Goal: Task Accomplishment & Management: Use online tool/utility

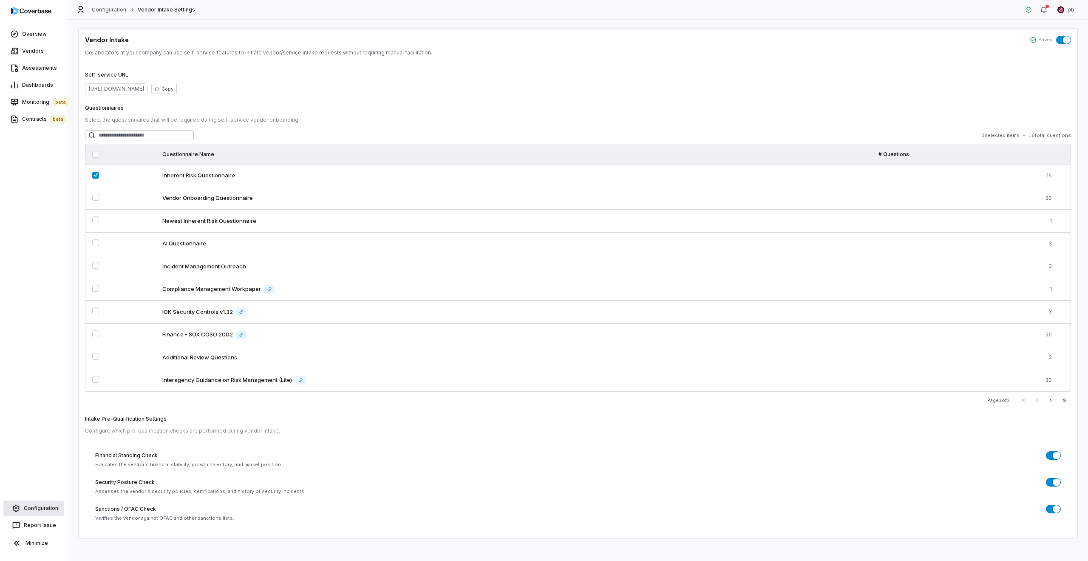
click at [51, 504] on span "Configuration" at bounding box center [41, 507] width 34 height 7
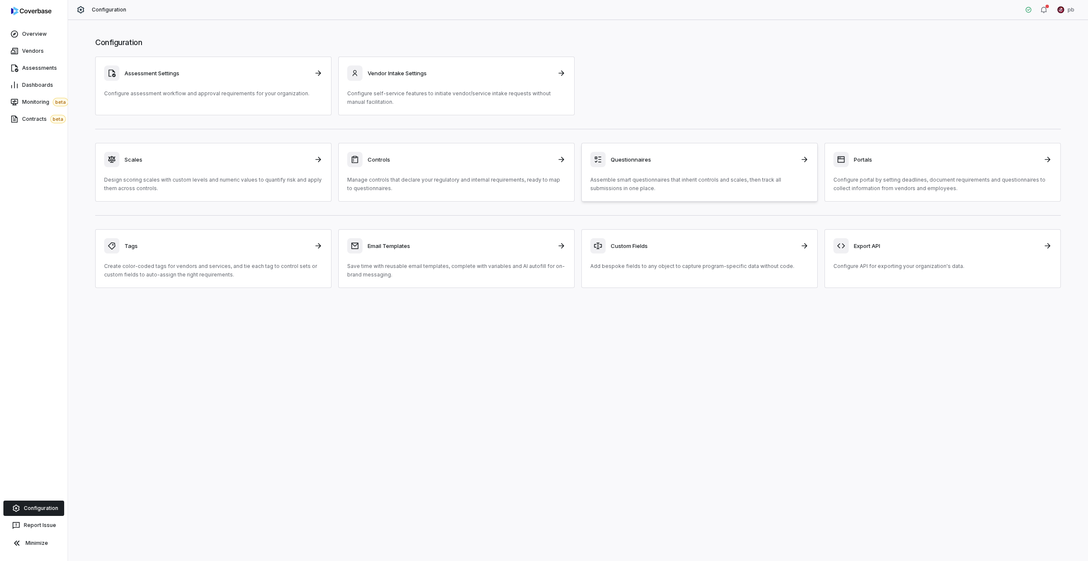
click at [624, 193] on link "Questionnaires Assemble smart questionnaires that inherit controls and scales, …" at bounding box center [699, 172] width 236 height 59
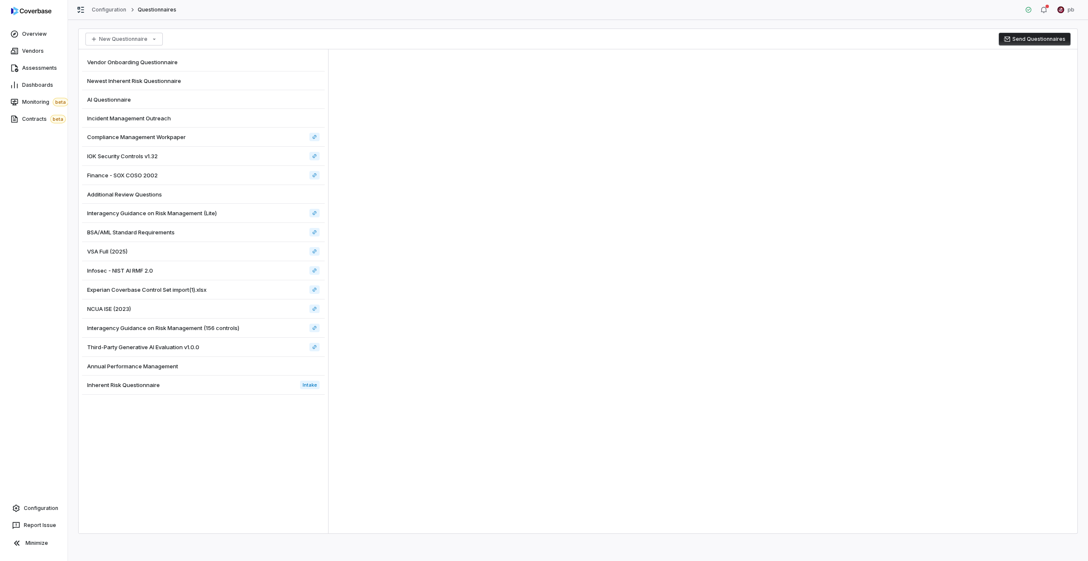
click at [245, 385] on div "Inherent Risk Questionnaire Intake" at bounding box center [203, 384] width 243 height 19
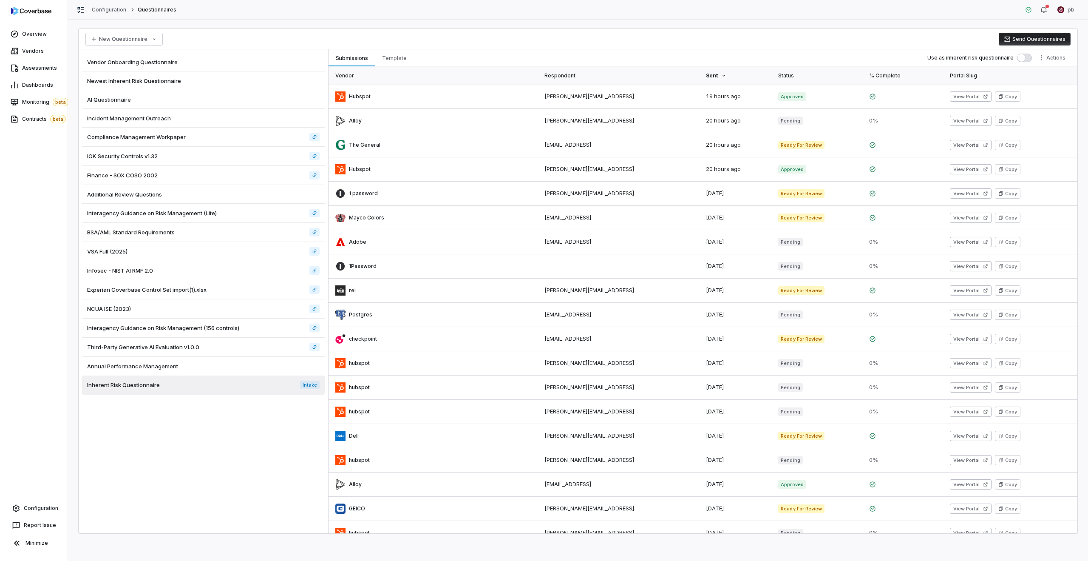
click at [148, 69] on div "Vendor Onboarding Questionnaire" at bounding box center [203, 62] width 243 height 19
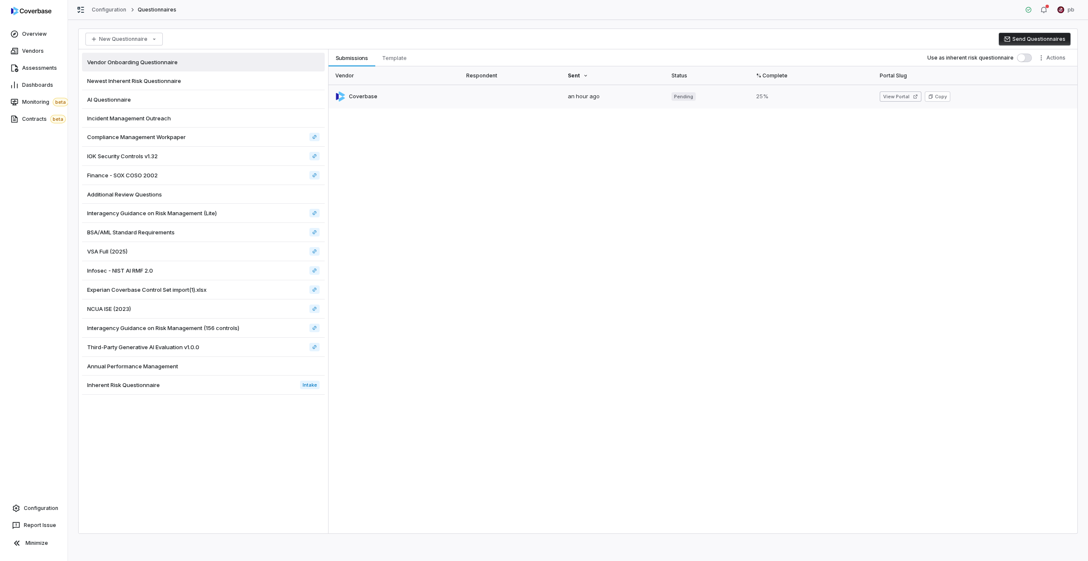
click at [337, 94] on link at bounding box center [395, 97] width 133 height 24
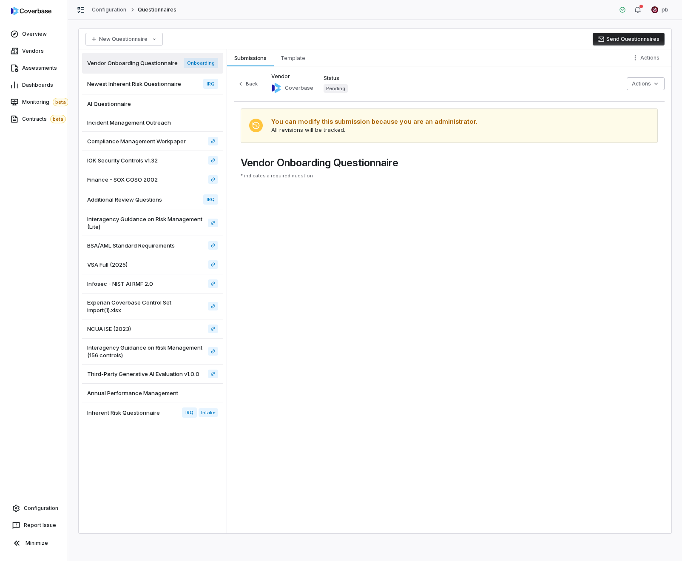
click at [471, 187] on div at bounding box center [449, 189] width 417 height 7
click at [51, 49] on link "Vendors" at bounding box center [34, 50] width 64 height 15
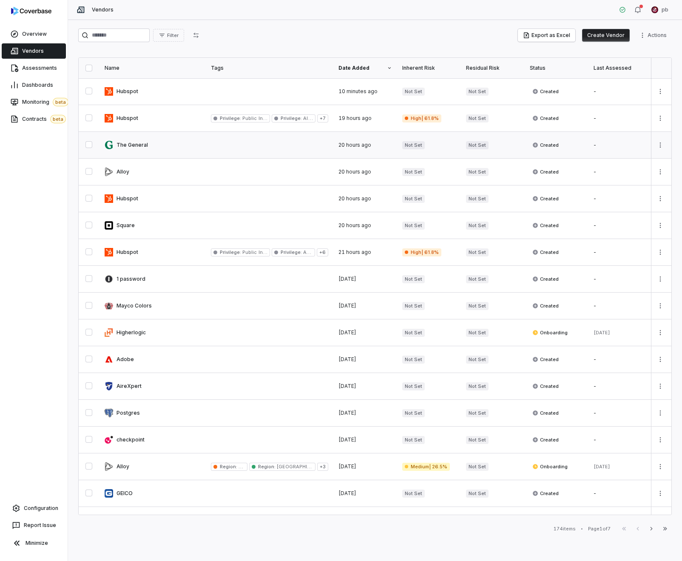
click at [171, 145] on link at bounding box center [152, 145] width 106 height 26
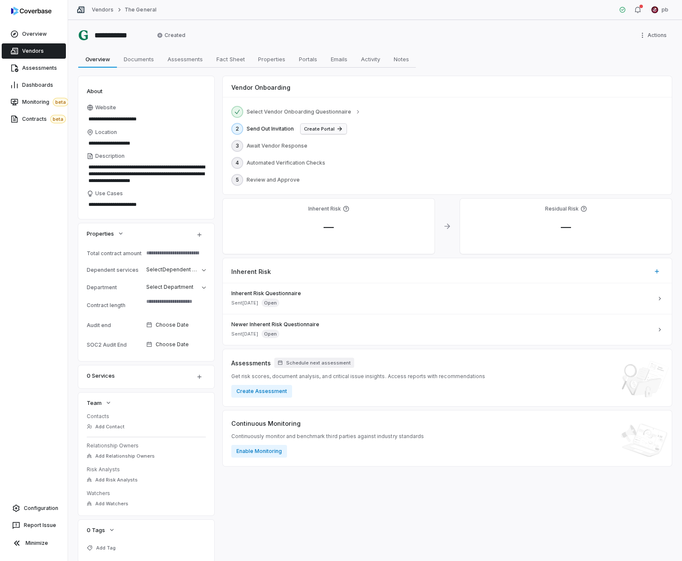
click at [312, 132] on button "Create Portal" at bounding box center [323, 129] width 46 height 10
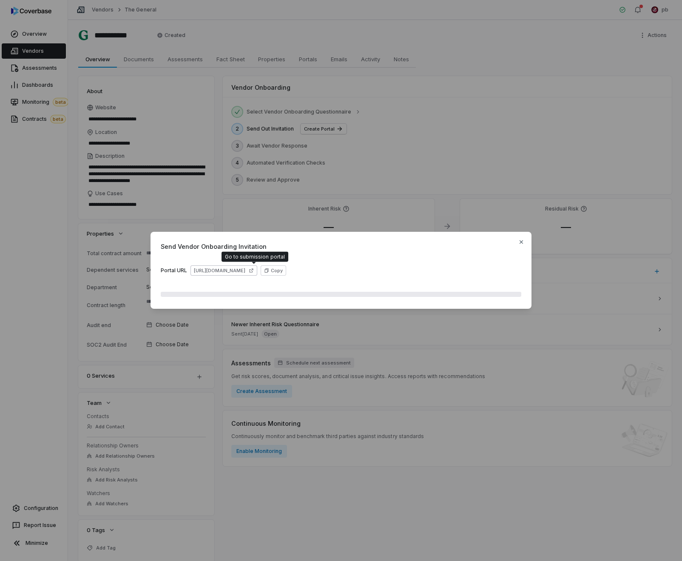
click at [257, 273] on link "https://dashboard.coverbase.app/portal/DPfS28Pl" at bounding box center [223, 270] width 67 height 10
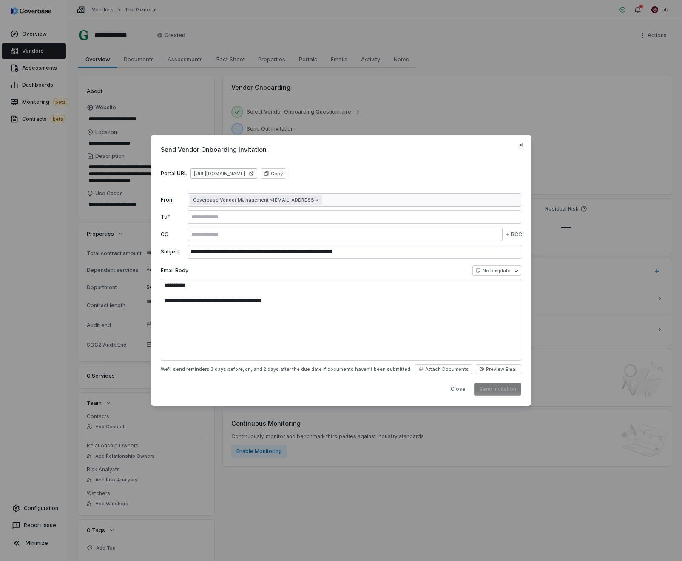
type textarea "*"
type textarea "**********"
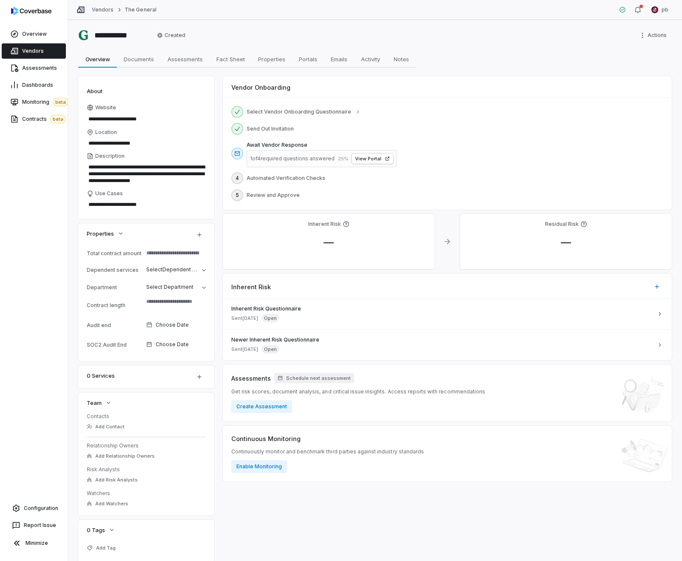
click at [46, 50] on link "Vendors" at bounding box center [34, 50] width 64 height 15
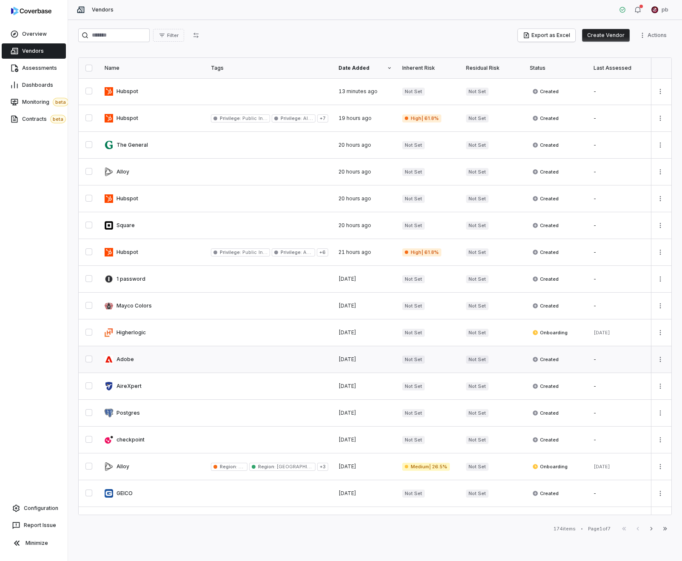
click at [171, 363] on link at bounding box center [152, 359] width 106 height 26
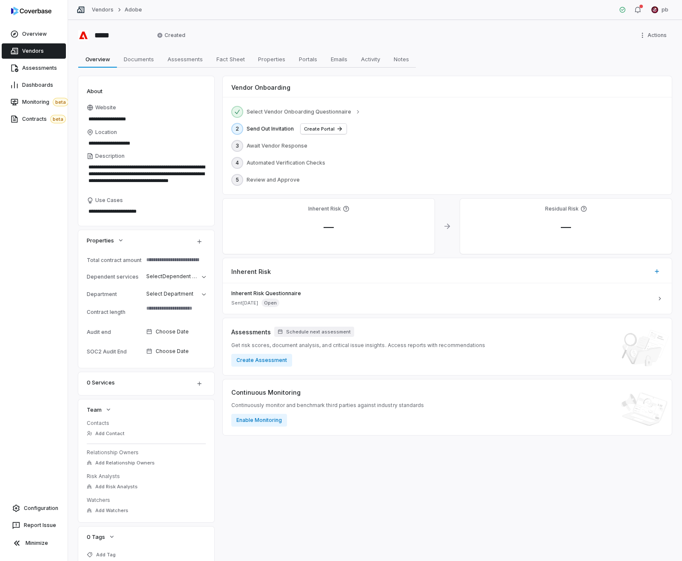
click at [322, 122] on div "Select Vendor Onboarding Questionnaire 2 Send Out Invitation Create Portal 3 Aw…" at bounding box center [447, 145] width 449 height 97
click at [315, 128] on button "Create Portal" at bounding box center [323, 129] width 46 height 10
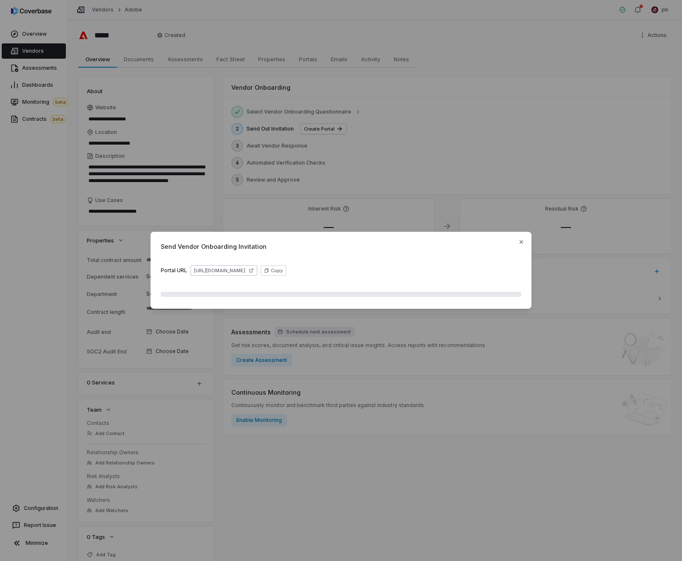
click at [257, 271] on link "https://dashboard.coverbase.app/portal/Vkig4Pnc" at bounding box center [223, 270] width 67 height 10
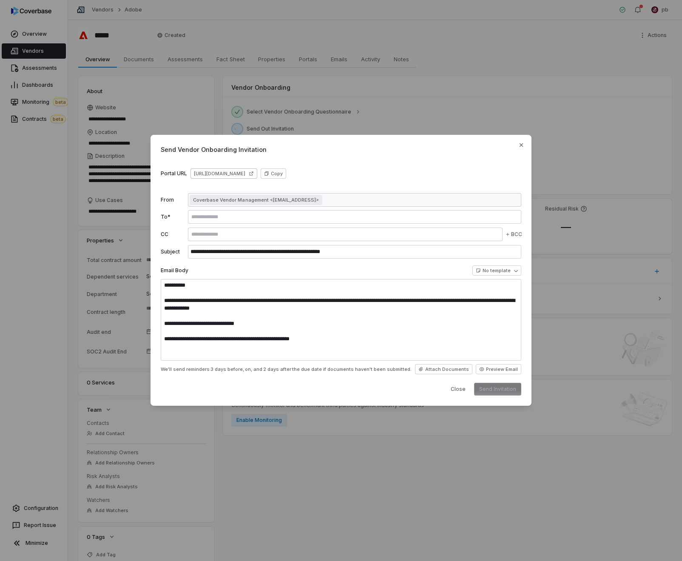
type textarea "*"
type textarea "**********"
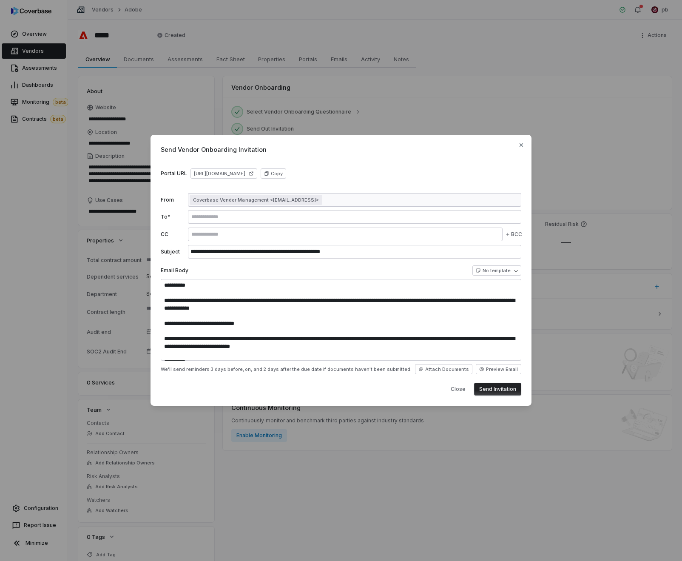
click at [512, 141] on div "**********" at bounding box center [340, 270] width 381 height 271
click at [516, 145] on div "**********" at bounding box center [340, 270] width 381 height 271
click at [518, 148] on span "Send Vendor Onboarding Invitation" at bounding box center [341, 149] width 360 height 9
click at [520, 147] on icon "button" at bounding box center [521, 145] width 7 height 7
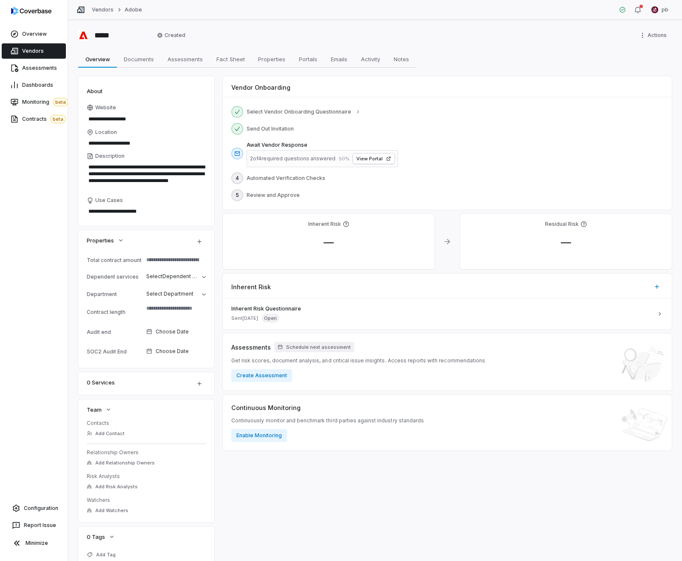
click at [23, 54] on link "Vendors" at bounding box center [34, 50] width 64 height 15
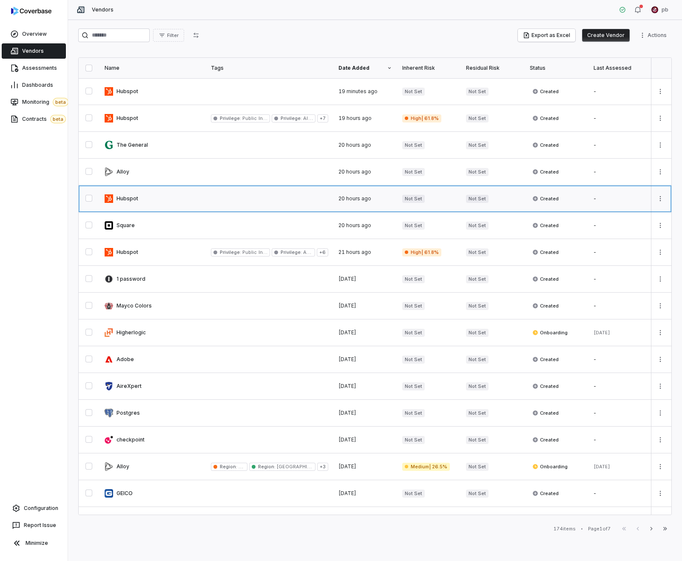
click at [170, 189] on link at bounding box center [152, 198] width 106 height 26
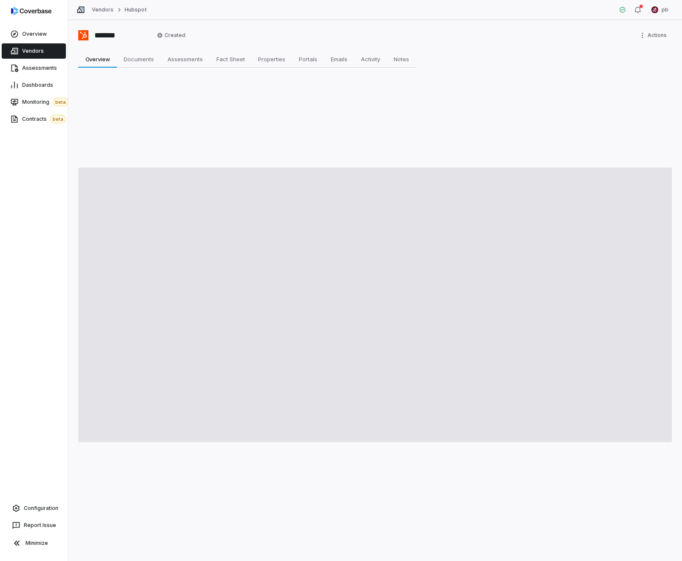
type textarea "*"
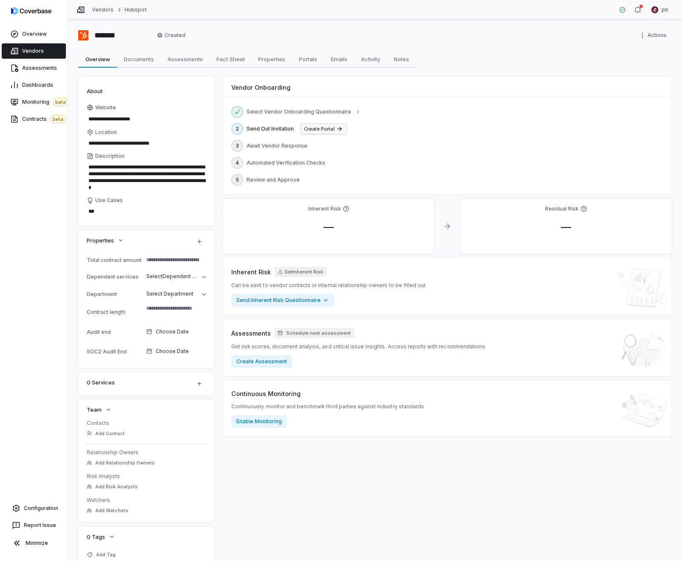
click at [321, 131] on button "Create Portal" at bounding box center [323, 129] width 46 height 10
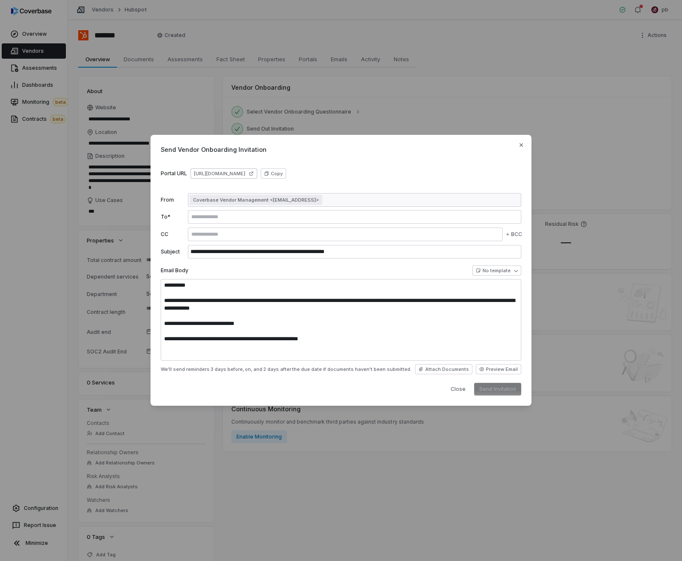
click at [257, 176] on link "https://dashboard.coverbase.app/portal/Ij7hN07B" at bounding box center [223, 173] width 67 height 10
type textarea "**********"
type textarea "*"
type textarea "**********"
type textarea "*"
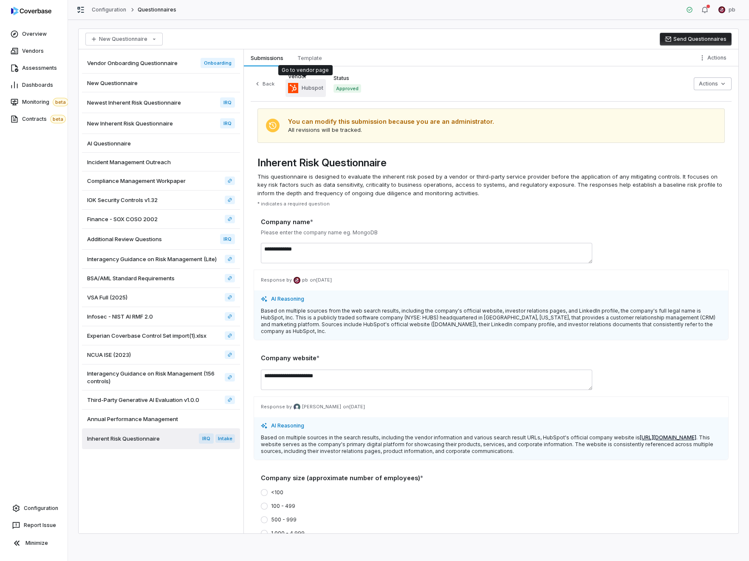
click at [297, 88] on div "Hubspot" at bounding box center [305, 88] width 35 height 10
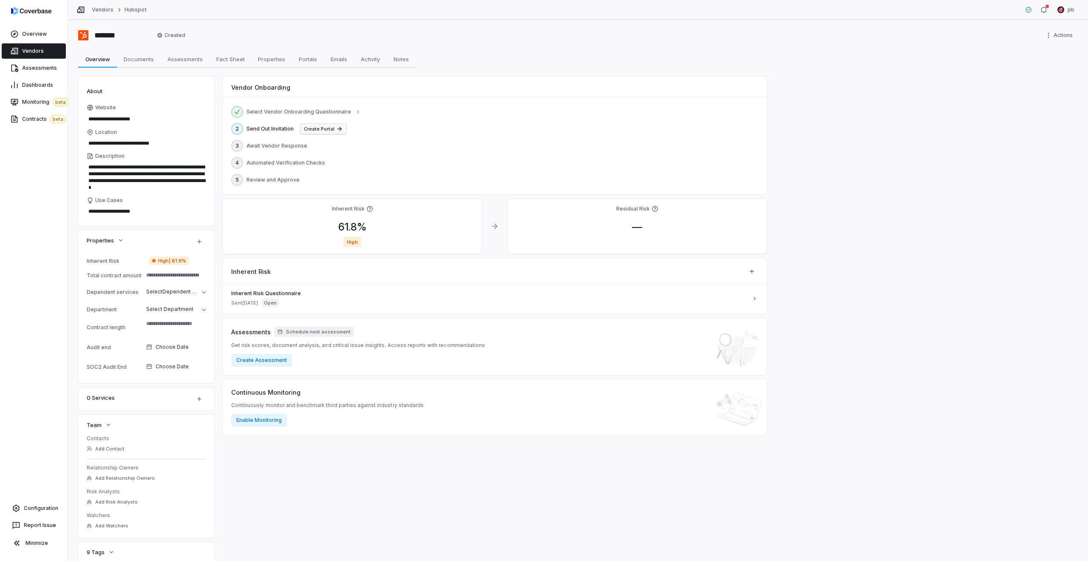
click at [309, 126] on button "Create Portal" at bounding box center [323, 129] width 46 height 10
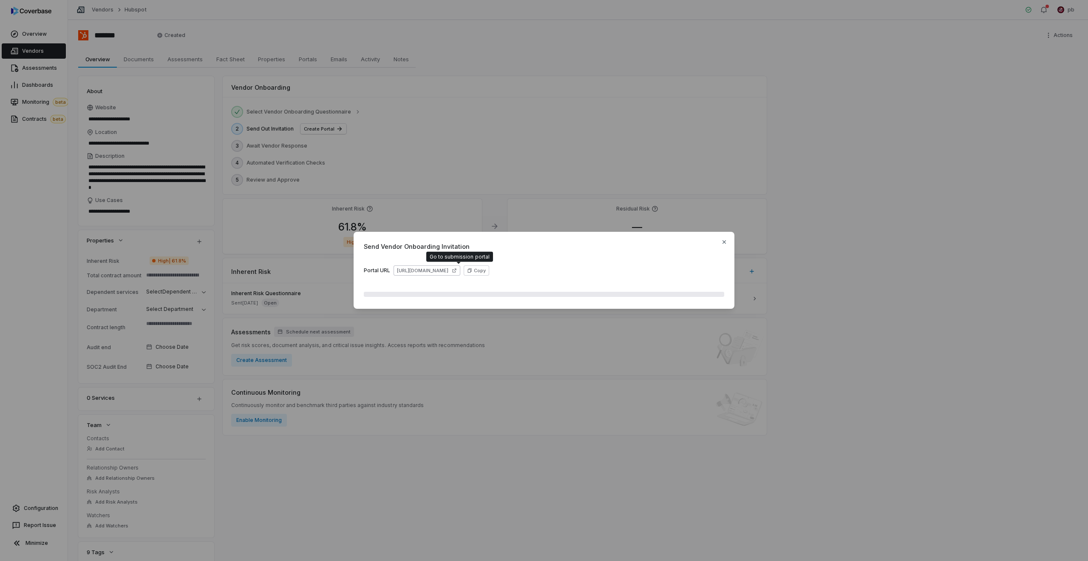
click at [460, 275] on link "[URL][DOMAIN_NAME]" at bounding box center [427, 270] width 67 height 10
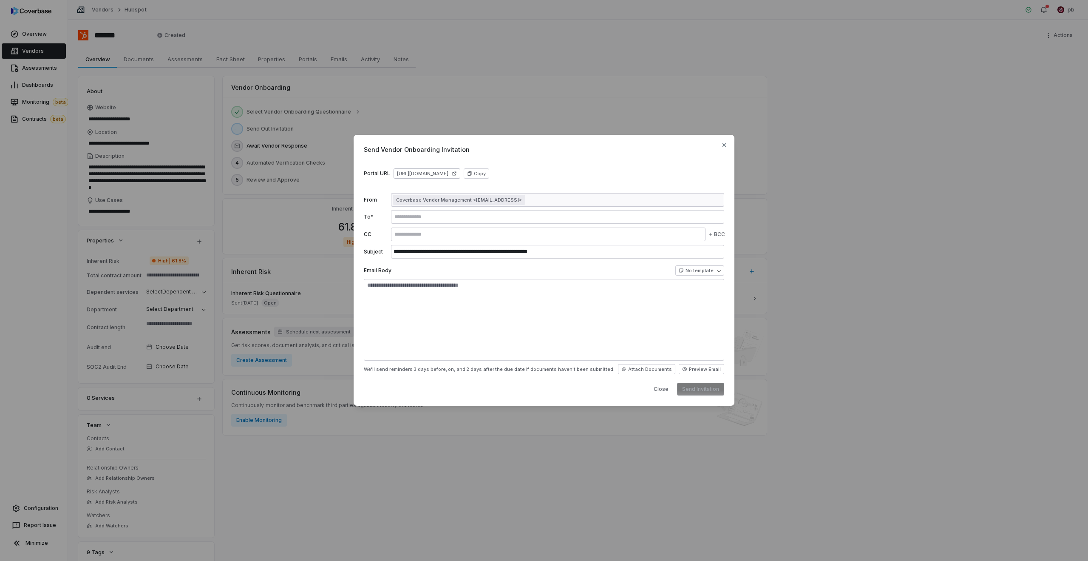
type textarea "*"
type textarea "**********"
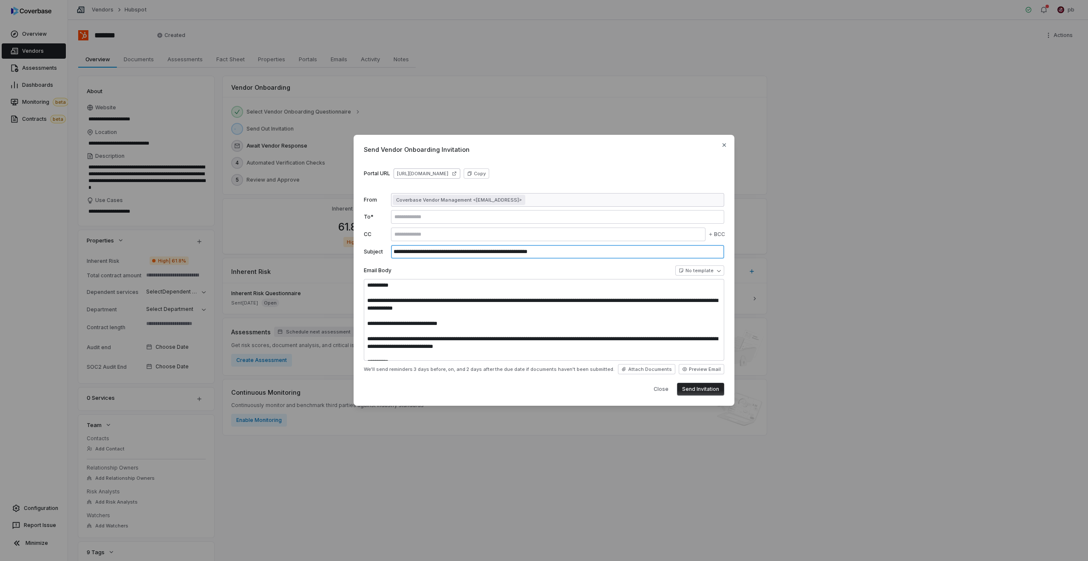
type textarea "*"
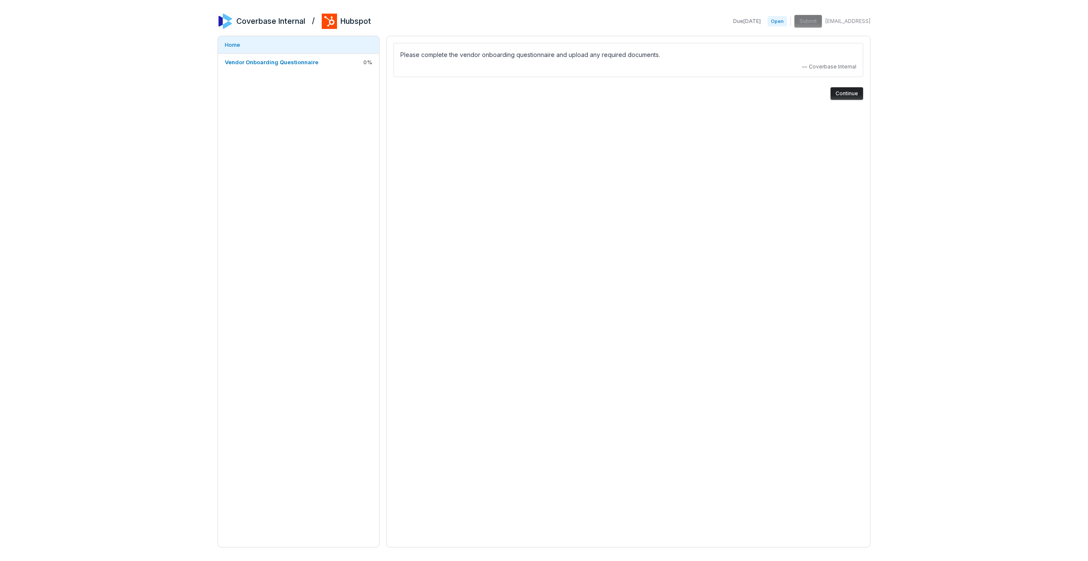
click at [831, 94] on button "Continue" at bounding box center [846, 93] width 33 height 13
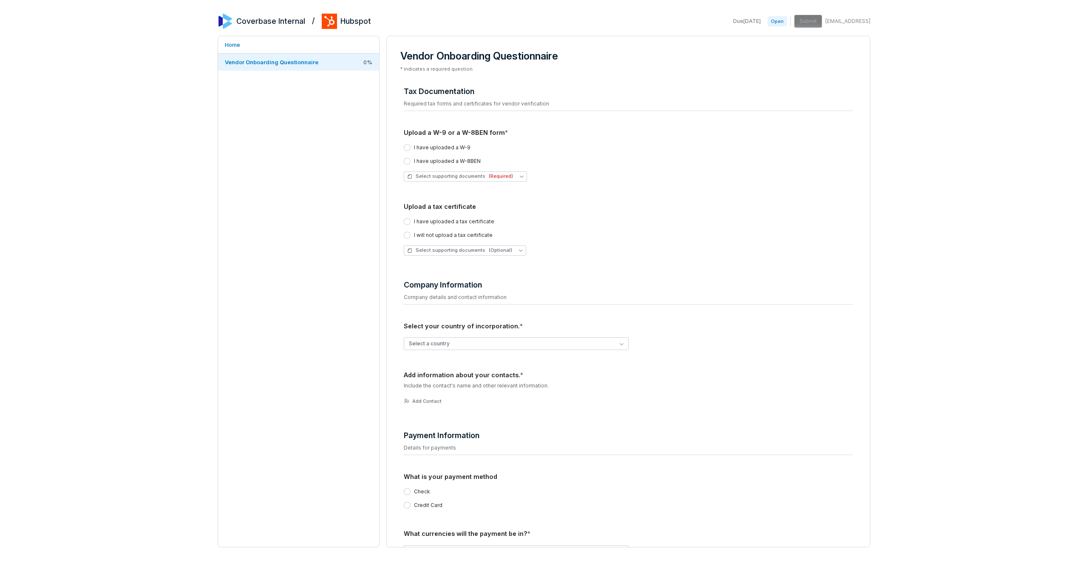
click at [776, 294] on p "Company details and contact information" at bounding box center [628, 297] width 449 height 7
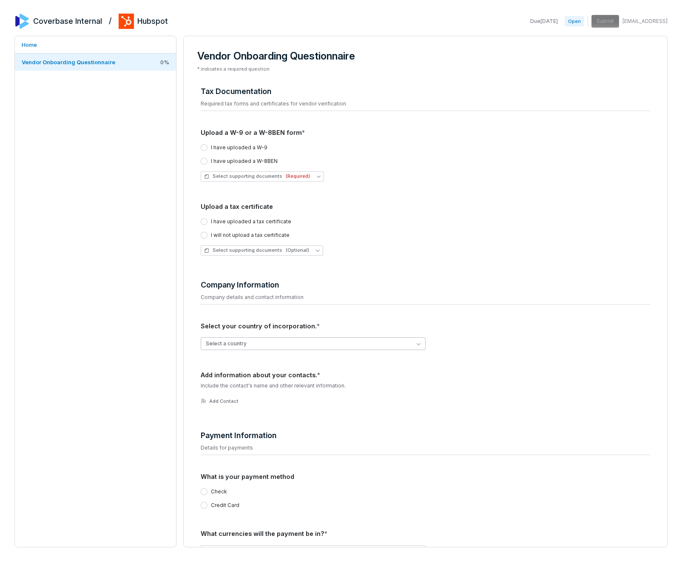
click at [404, 341] on button "Select a country" at bounding box center [313, 343] width 225 height 13
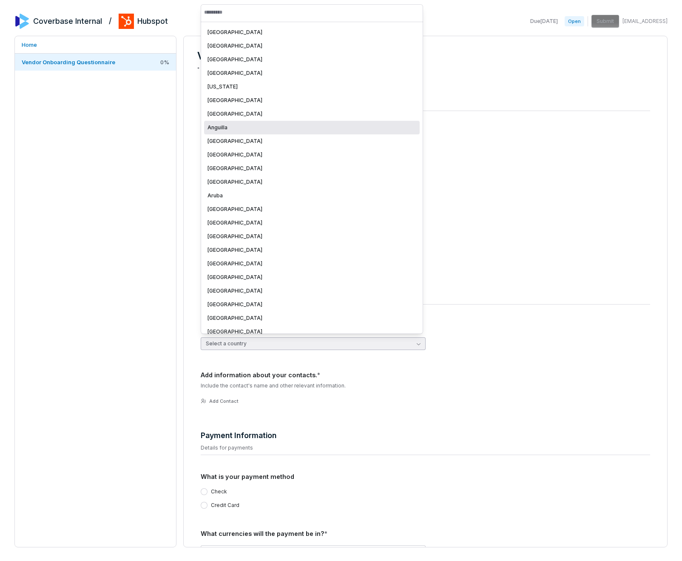
scroll to position [2, 0]
click at [351, 328] on div "[GEOGRAPHIC_DATA]" at bounding box center [311, 331] width 209 height 7
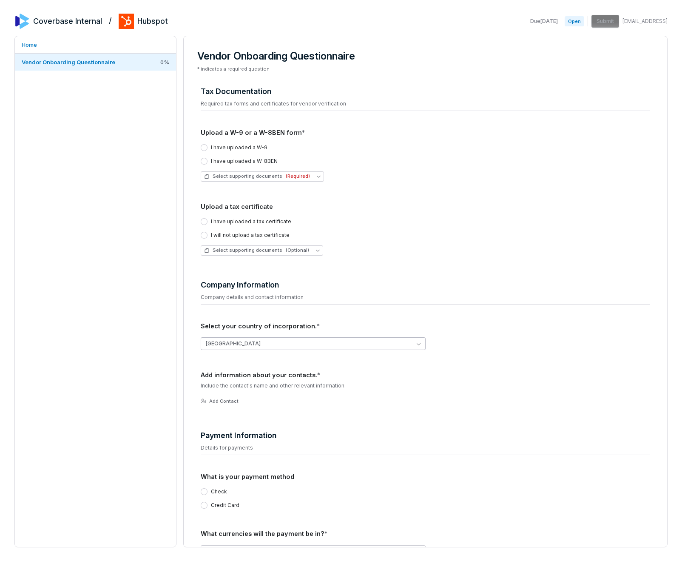
click at [341, 340] on button "[GEOGRAPHIC_DATA]" at bounding box center [313, 343] width 225 height 13
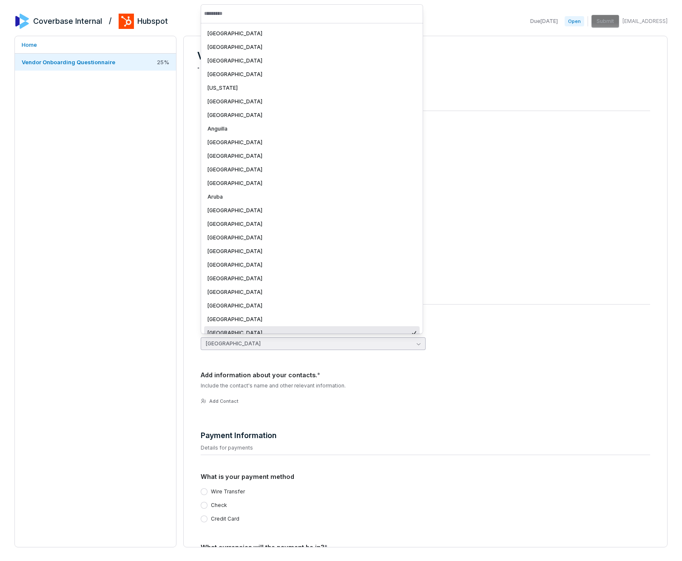
click at [336, 331] on div "[GEOGRAPHIC_DATA]" at bounding box center [308, 332] width 203 height 7
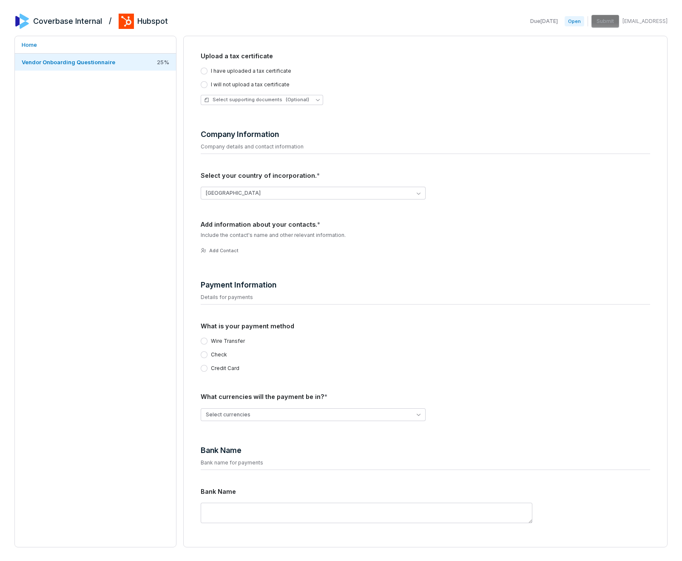
scroll to position [0, 0]
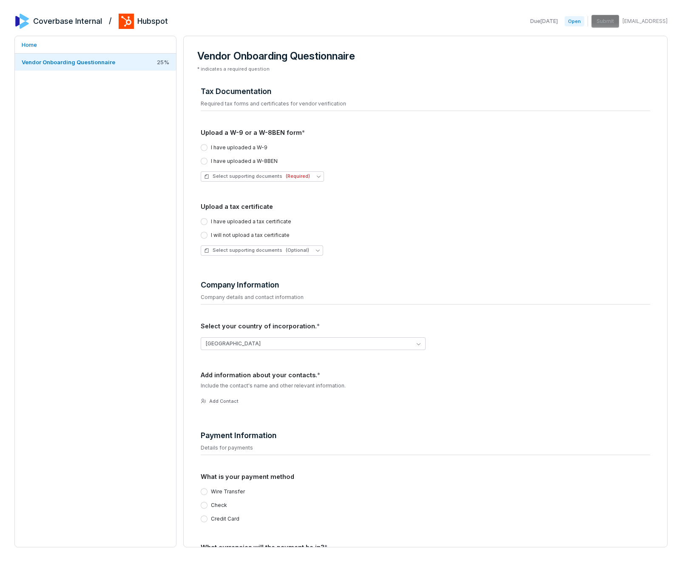
click at [244, 219] on label "I have uploaded a tax certificate" at bounding box center [251, 221] width 80 height 7
click at [207, 219] on button "I have uploaded a tax certificate" at bounding box center [204, 221] width 7 height 7
click at [244, 219] on label "I have uploaded a tax certificate" at bounding box center [251, 221] width 80 height 7
click at [207, 219] on button "I have uploaded a tax certificate" at bounding box center [204, 221] width 7 height 7
click at [243, 219] on label "I have uploaded a tax certificate" at bounding box center [251, 221] width 80 height 7
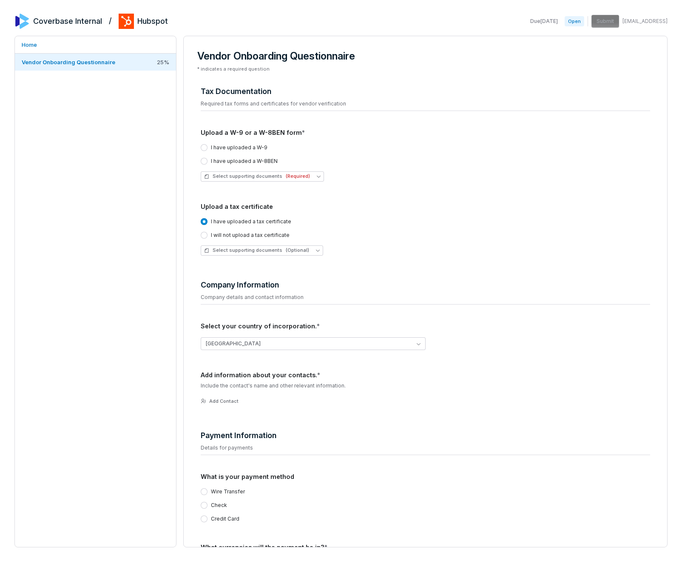
click at [207, 219] on button "I have uploaded a tax certificate" at bounding box center [204, 221] width 7 height 7
click at [243, 219] on label "I have uploaded a tax certificate" at bounding box center [251, 221] width 80 height 7
click at [207, 219] on button "I have uploaded a tax certificate" at bounding box center [204, 221] width 7 height 7
click at [243, 219] on label "I have uploaded a tax certificate" at bounding box center [251, 221] width 80 height 7
click at [207, 219] on button "I have uploaded a tax certificate" at bounding box center [204, 221] width 7 height 7
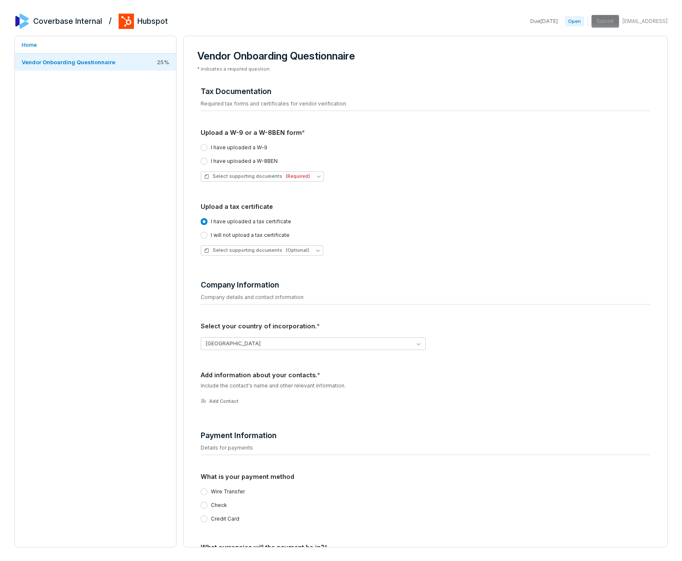
click at [243, 219] on label "I have uploaded a tax certificate" at bounding box center [251, 221] width 80 height 7
click at [207, 219] on button "I have uploaded a tax certificate" at bounding box center [204, 221] width 7 height 7
click at [243, 219] on label "I have uploaded a tax certificate" at bounding box center [251, 221] width 80 height 7
click at [207, 219] on button "I have uploaded a tax certificate" at bounding box center [204, 221] width 7 height 7
click at [243, 219] on label "I have uploaded a tax certificate" at bounding box center [251, 221] width 80 height 7
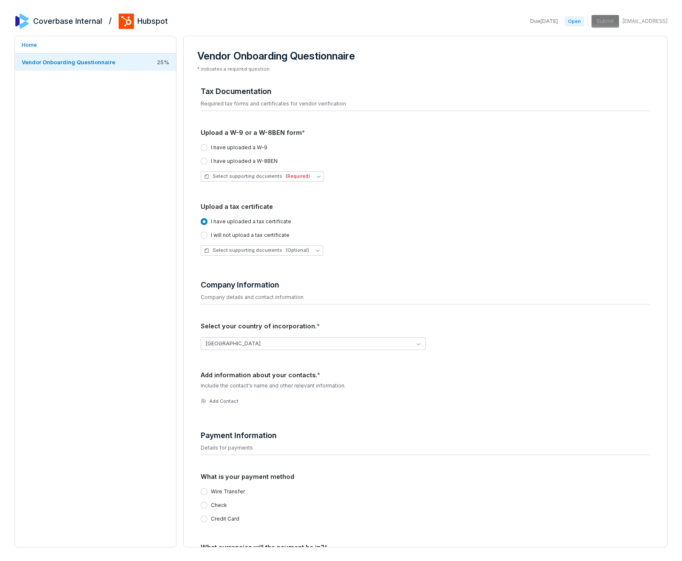
click at [207, 219] on button "I have uploaded a tax certificate" at bounding box center [204, 221] width 7 height 7
click at [470, 341] on div "[GEOGRAPHIC_DATA]" at bounding box center [425, 343] width 449 height 13
click at [425, 345] on div "[GEOGRAPHIC_DATA]" at bounding box center [425, 343] width 449 height 13
click at [419, 336] on div "[GEOGRAPHIC_DATA]" at bounding box center [425, 343] width 449 height 26
click at [407, 343] on button "[GEOGRAPHIC_DATA]" at bounding box center [313, 343] width 225 height 13
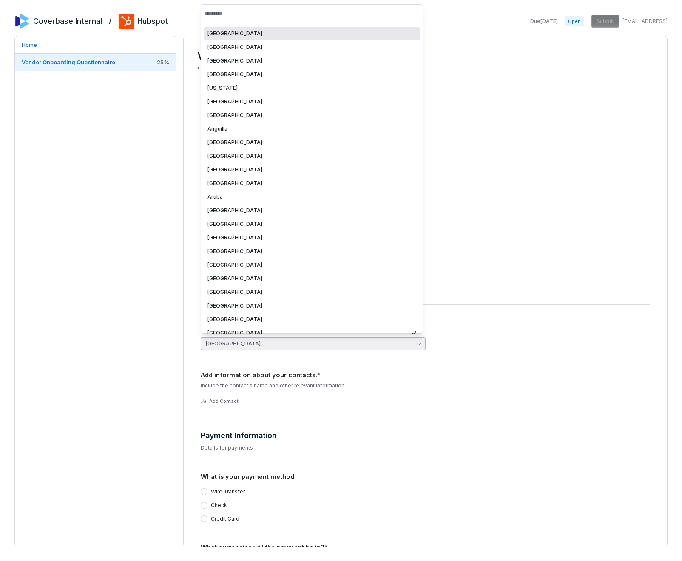
click at [438, 341] on div "[GEOGRAPHIC_DATA]" at bounding box center [425, 343] width 449 height 13
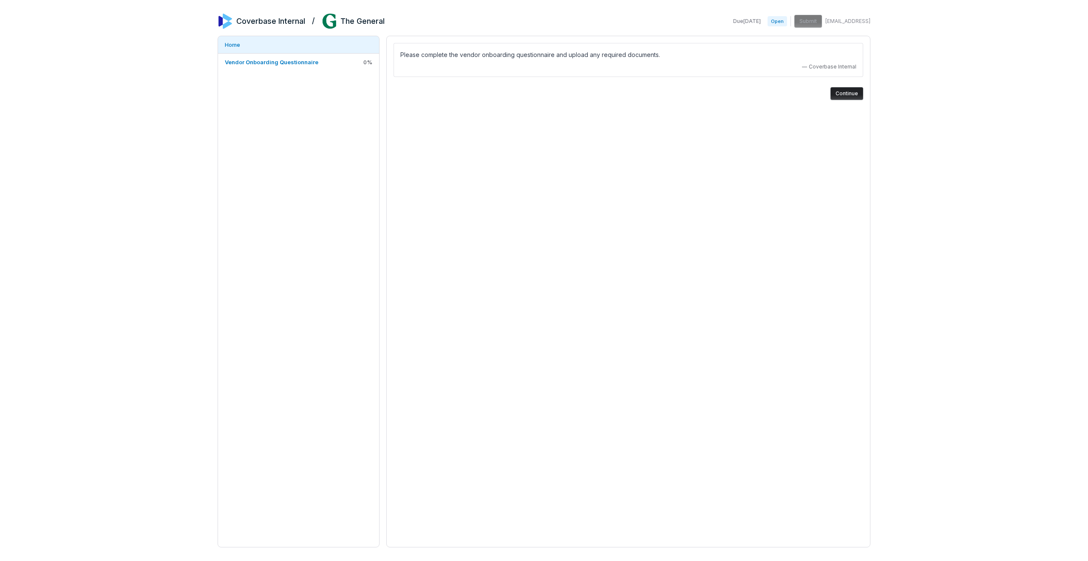
click at [834, 95] on button "Continue" at bounding box center [846, 93] width 33 height 13
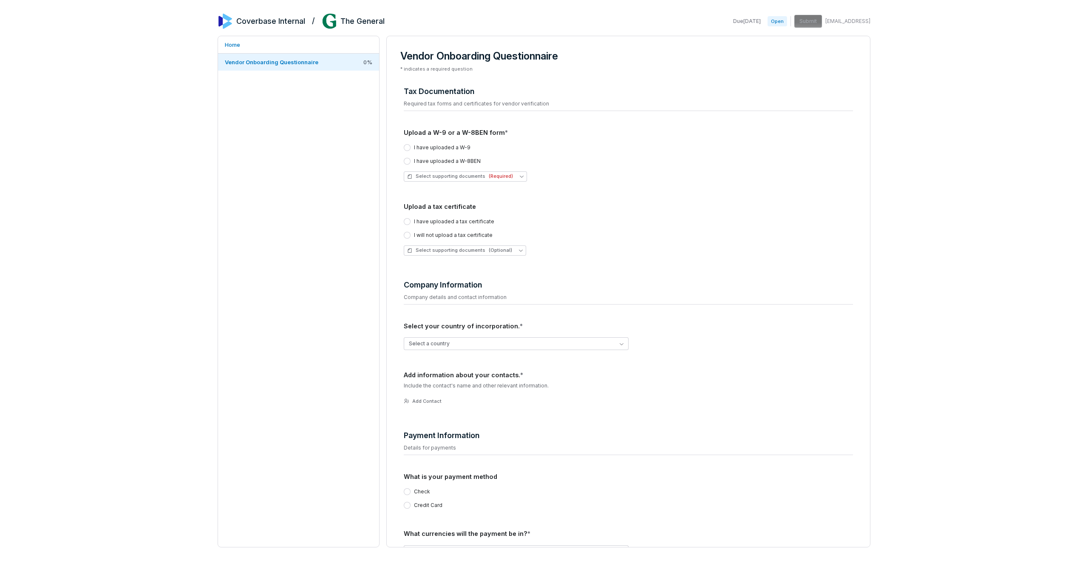
click at [567, 184] on div "I have uploaded a W-9 I have uploaded a W-8BEN Select supporting documents (Req…" at bounding box center [628, 162] width 449 height 51
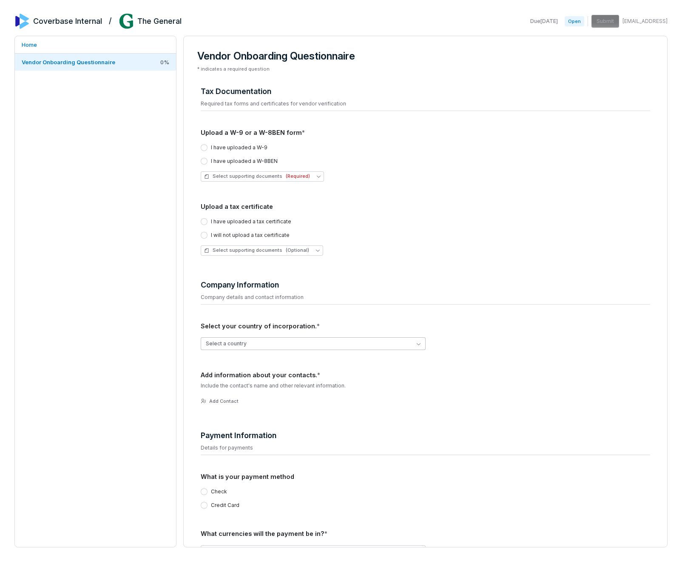
click at [382, 337] on button "Select a country" at bounding box center [313, 343] width 225 height 13
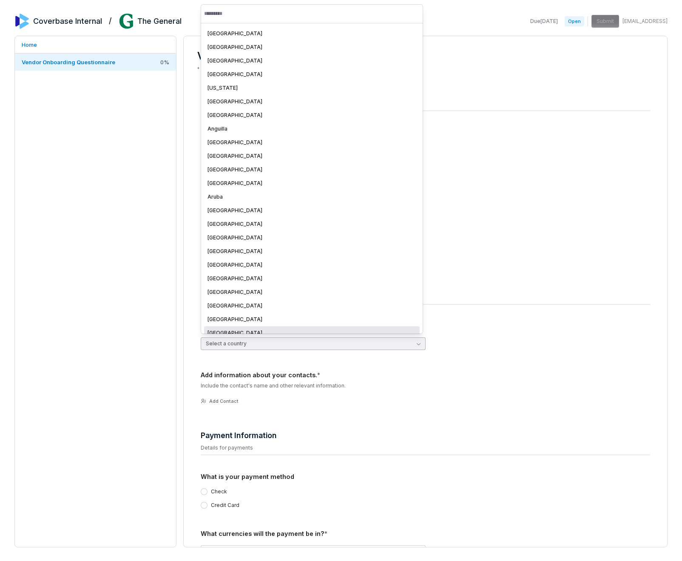
click at [372, 328] on div "[GEOGRAPHIC_DATA]" at bounding box center [311, 333] width 215 height 14
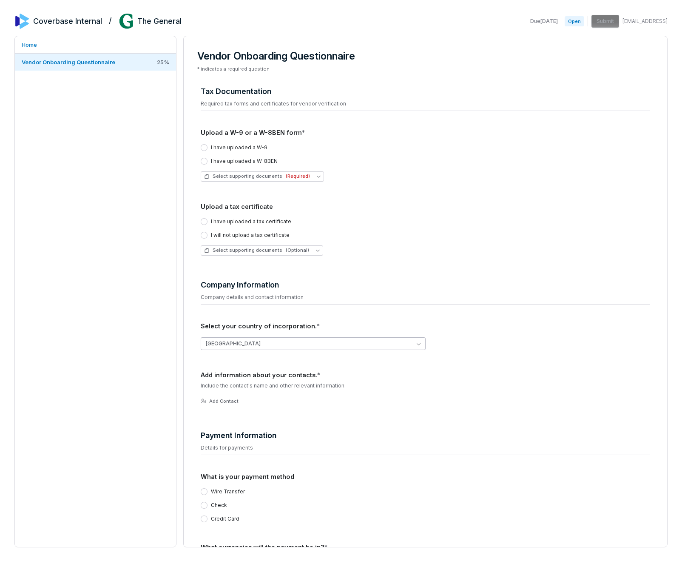
click at [381, 341] on button "[GEOGRAPHIC_DATA]" at bounding box center [313, 343] width 225 height 13
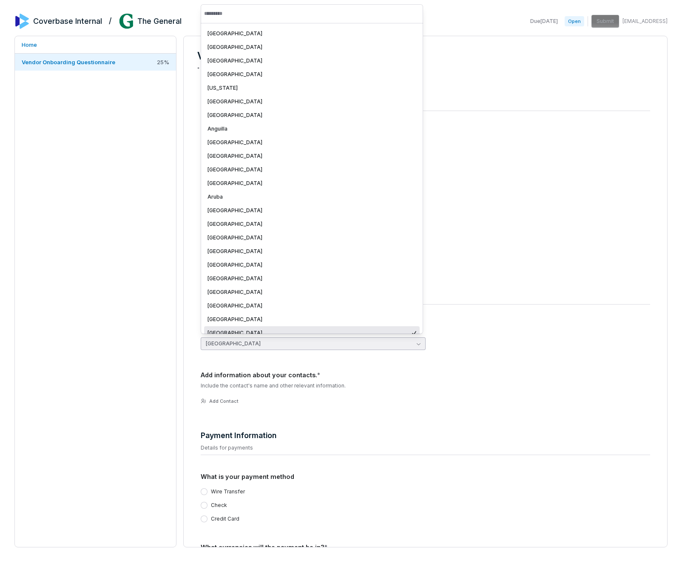
click at [374, 332] on div "[GEOGRAPHIC_DATA]" at bounding box center [308, 332] width 203 height 7
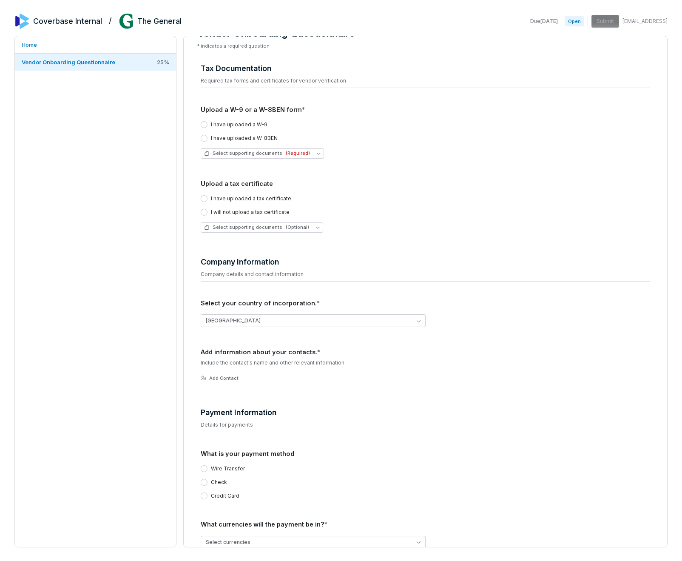
scroll to position [150, 0]
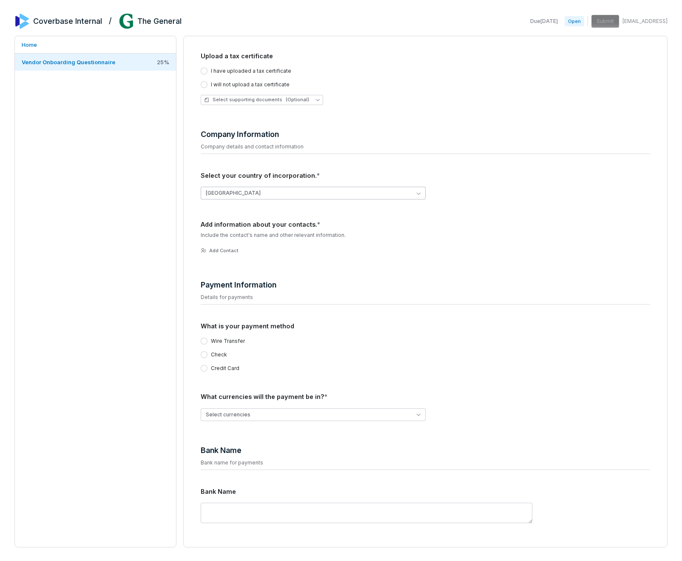
click at [354, 197] on button "[GEOGRAPHIC_DATA]" at bounding box center [313, 193] width 225 height 13
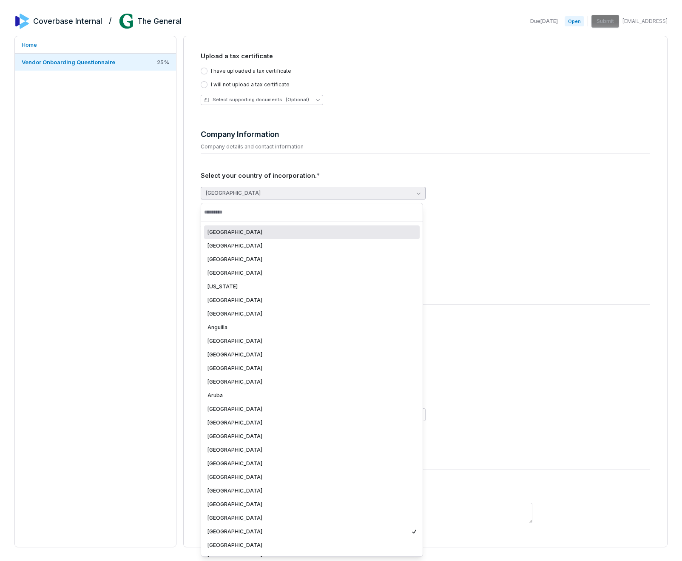
click at [505, 189] on div "[GEOGRAPHIC_DATA]" at bounding box center [425, 193] width 449 height 13
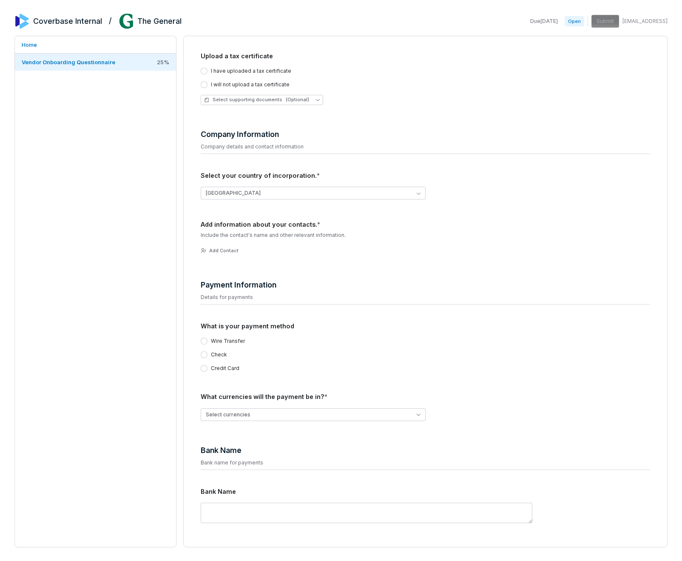
scroll to position [0, 0]
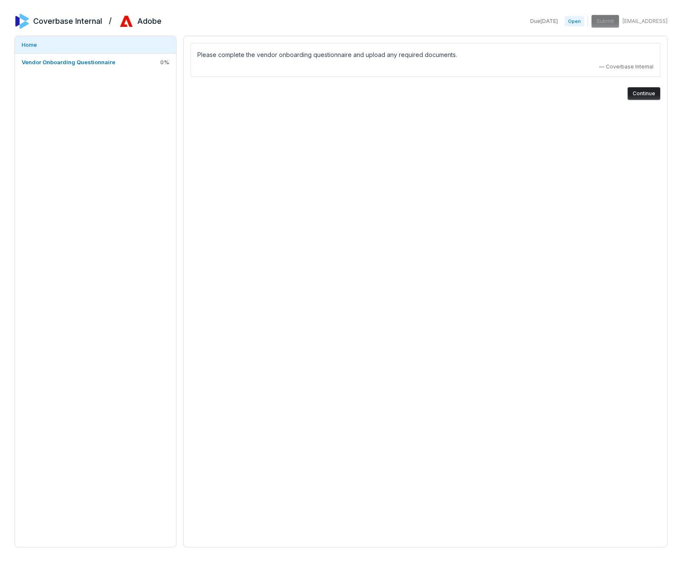
click at [638, 97] on button "Continue" at bounding box center [643, 93] width 33 height 13
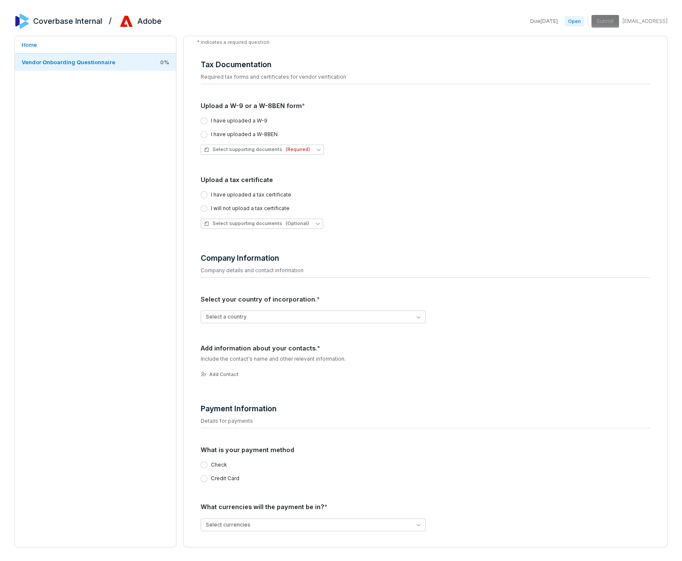
scroll to position [34, 0]
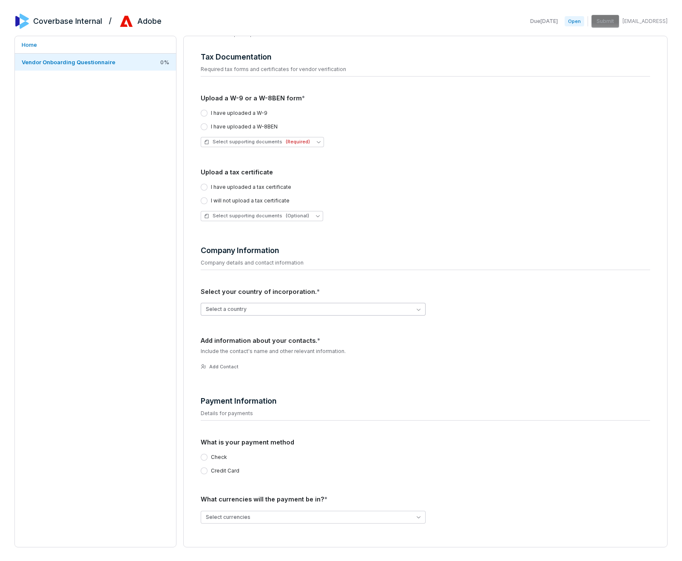
click at [399, 308] on button "Select a country" at bounding box center [313, 309] width 225 height 13
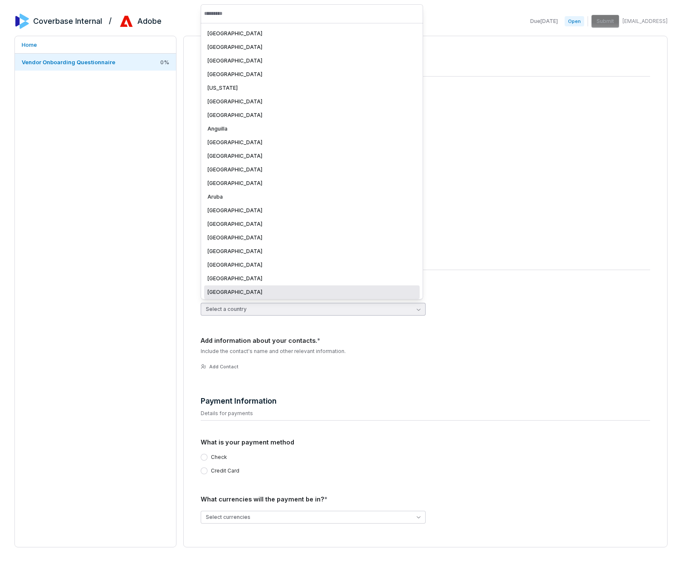
click at [337, 292] on div "[GEOGRAPHIC_DATA]" at bounding box center [311, 292] width 209 height 7
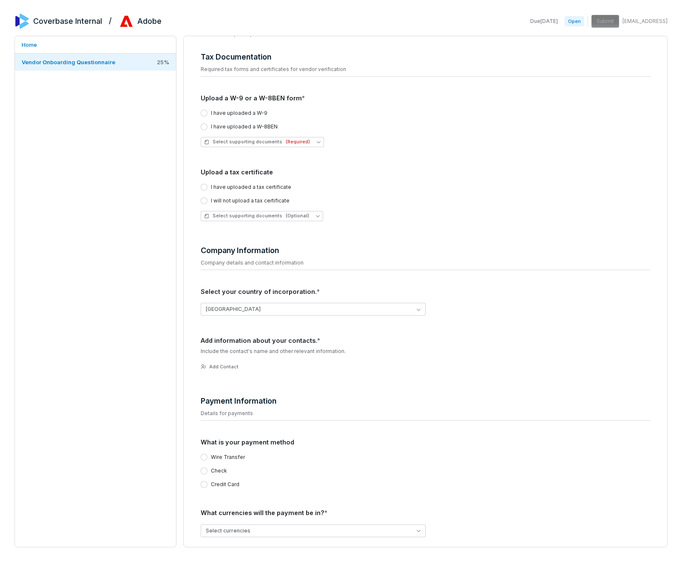
click at [485, 228] on div "Tax Documentation Required tax forms and certificates for vendor verification U…" at bounding box center [425, 347] width 456 height 604
click at [576, 246] on h4 "Company Information" at bounding box center [425, 250] width 449 height 11
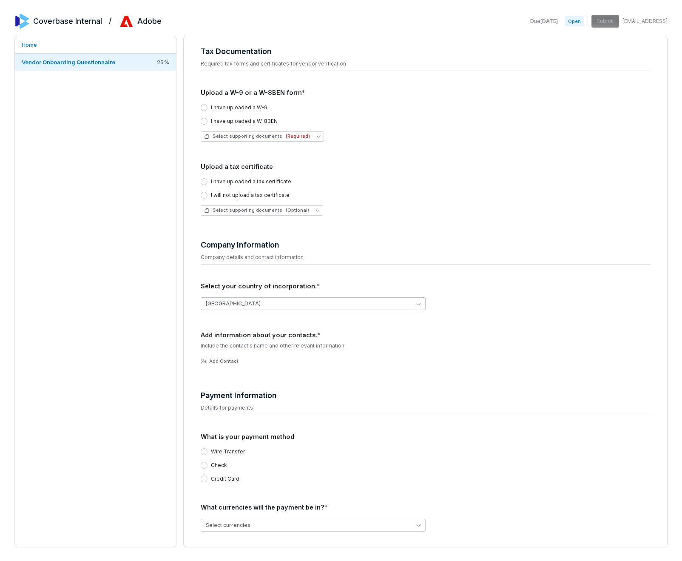
scroll to position [35, 0]
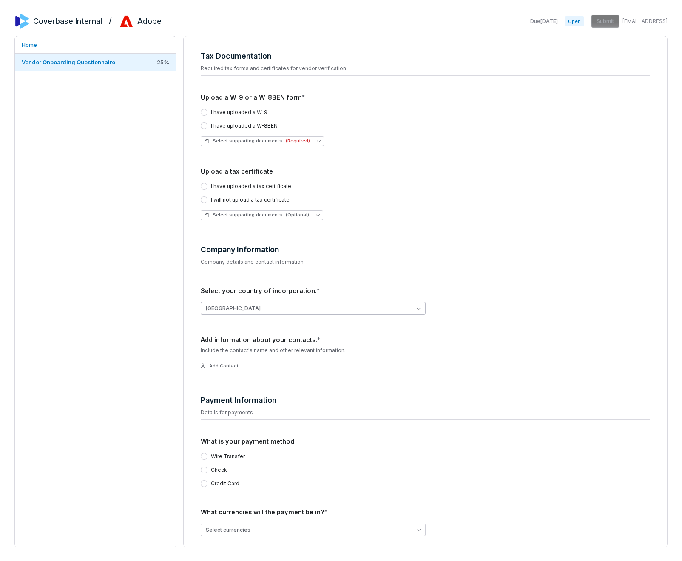
click at [407, 303] on button "[GEOGRAPHIC_DATA]" at bounding box center [313, 308] width 225 height 13
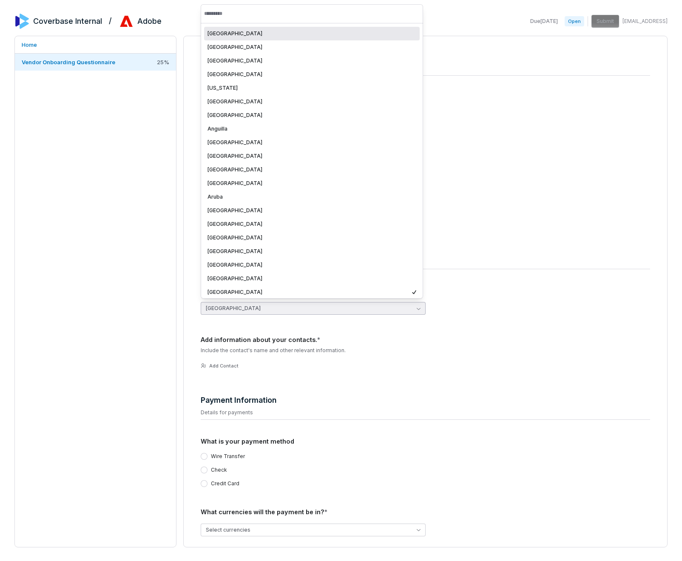
click at [418, 302] on button "[GEOGRAPHIC_DATA]" at bounding box center [313, 308] width 225 height 13
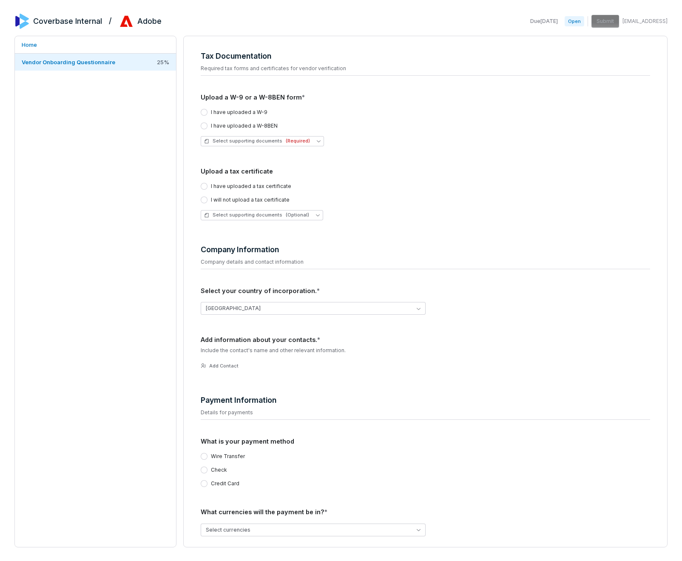
click at [448, 295] on div "[GEOGRAPHIC_DATA]" at bounding box center [425, 308] width 449 height 26
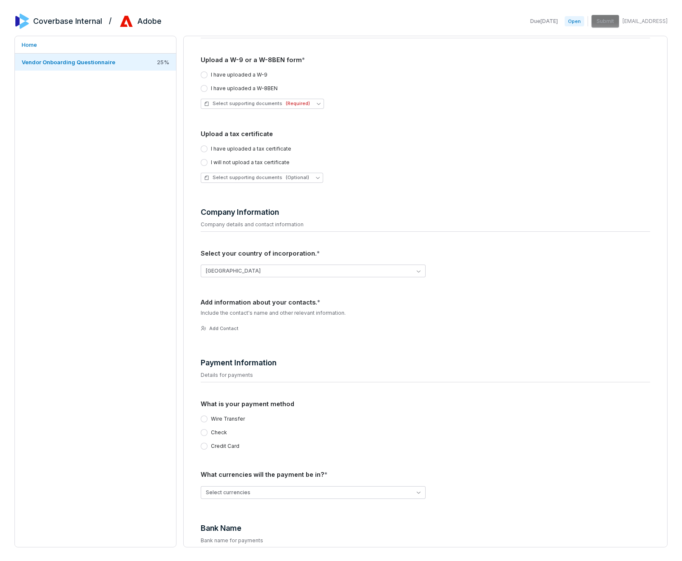
scroll to position [150, 0]
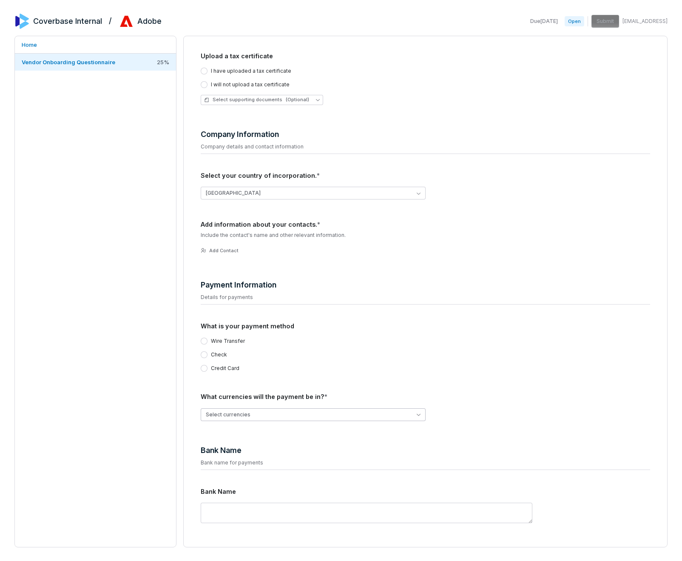
click at [387, 418] on button "Select currencies" at bounding box center [313, 414] width 225 height 13
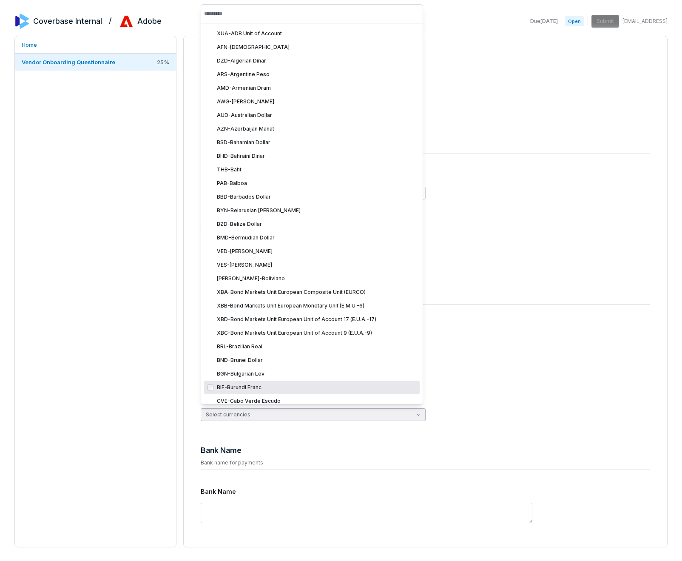
click at [360, 384] on div "BIF - [GEOGRAPHIC_DATA] Franc" at bounding box center [316, 387] width 199 height 7
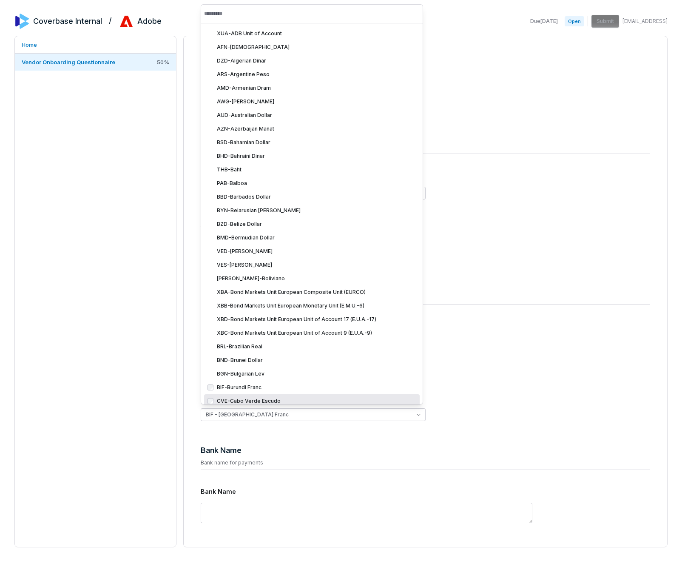
click at [461, 394] on div "What currencies will the payment be in? *" at bounding box center [425, 396] width 449 height 9
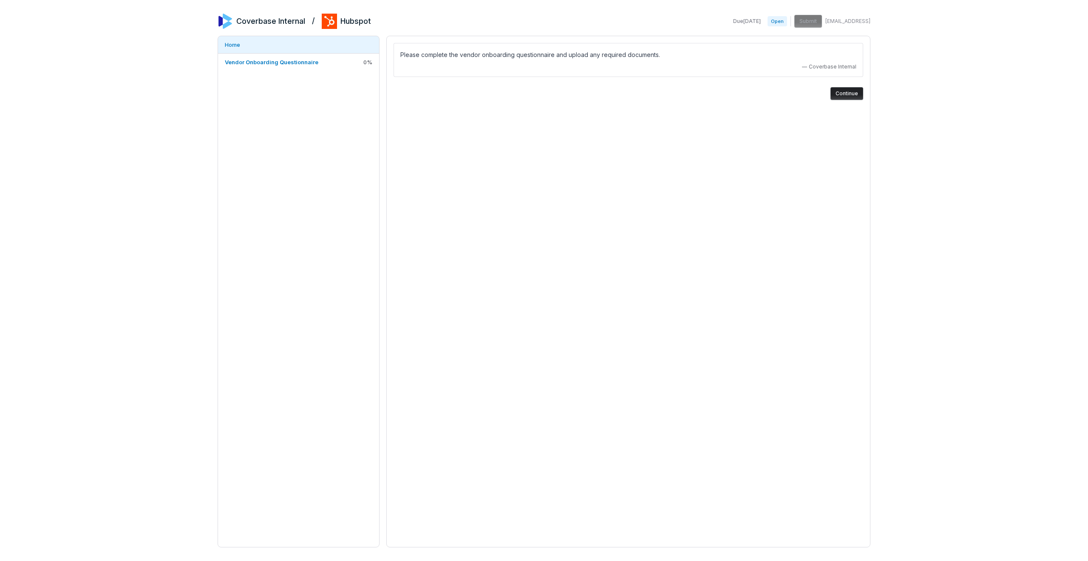
click at [853, 96] on button "Continue" at bounding box center [846, 93] width 33 height 13
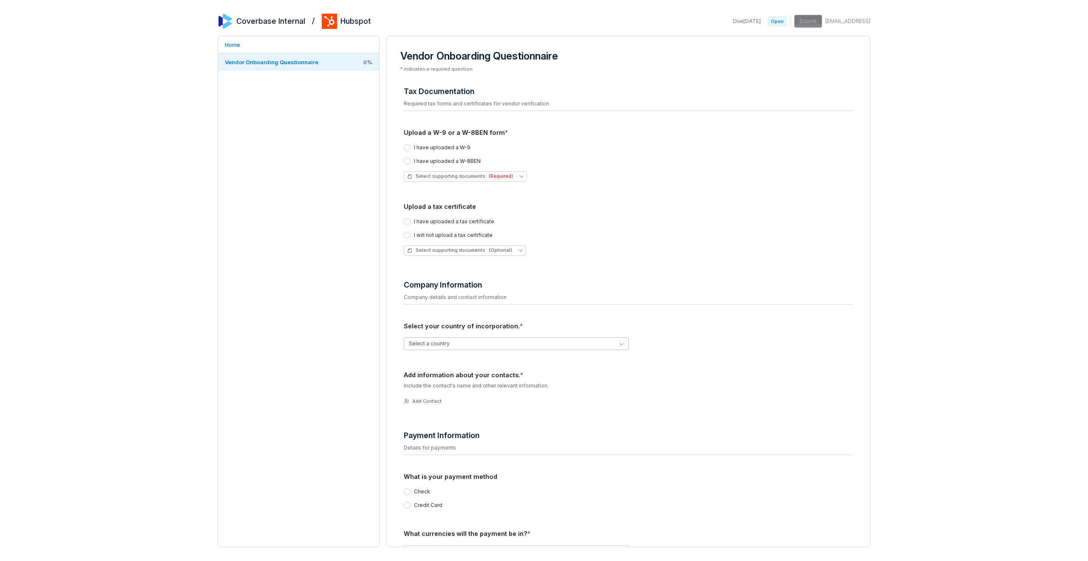
click at [530, 341] on button "Select a country" at bounding box center [516, 343] width 225 height 13
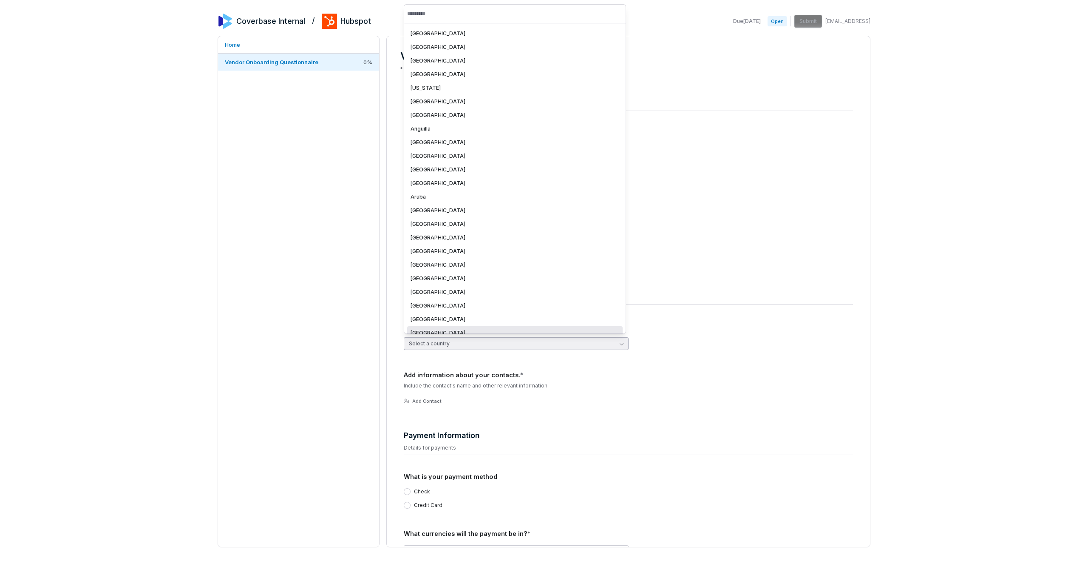
click at [522, 329] on div "[GEOGRAPHIC_DATA]" at bounding box center [515, 332] width 209 height 7
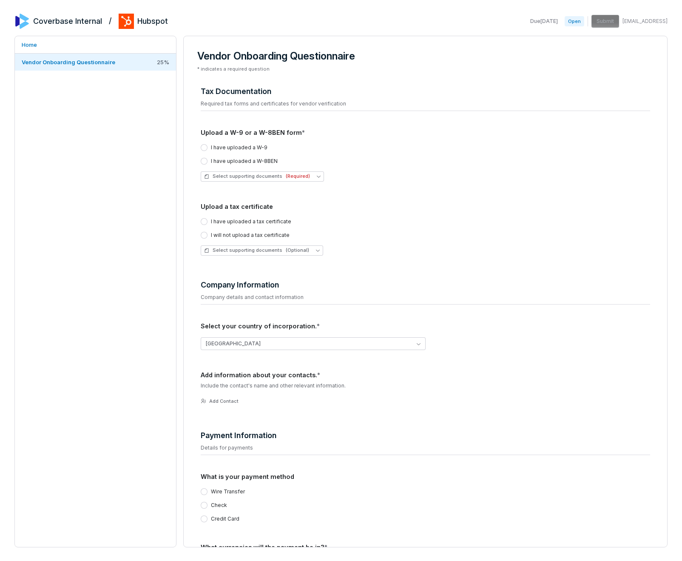
click at [424, 348] on div "[GEOGRAPHIC_DATA]" at bounding box center [425, 343] width 449 height 13
click at [408, 346] on button "[GEOGRAPHIC_DATA]" at bounding box center [313, 343] width 225 height 13
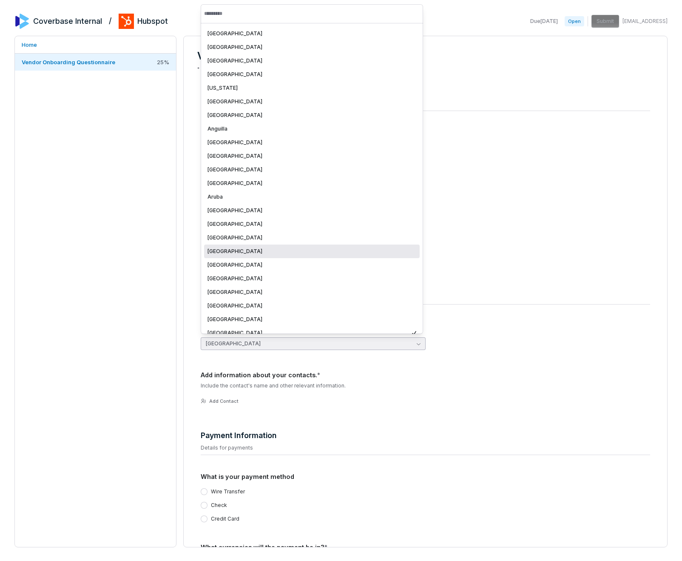
click at [376, 248] on div "[GEOGRAPHIC_DATA]" at bounding box center [311, 251] width 209 height 7
